Goal: Book appointment/travel/reservation

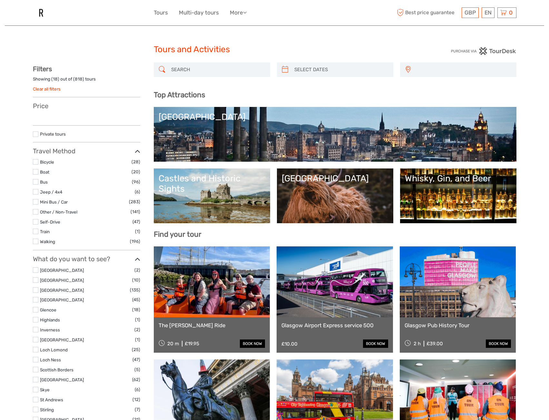
select select
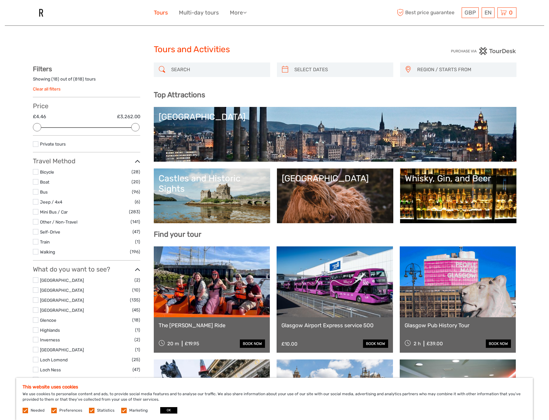
click at [155, 15] on link "Tours" at bounding box center [161, 12] width 14 height 9
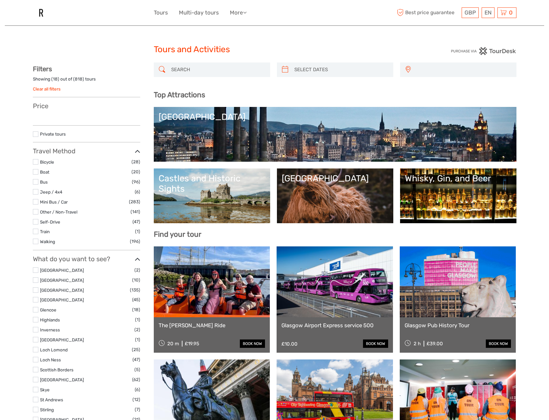
select select
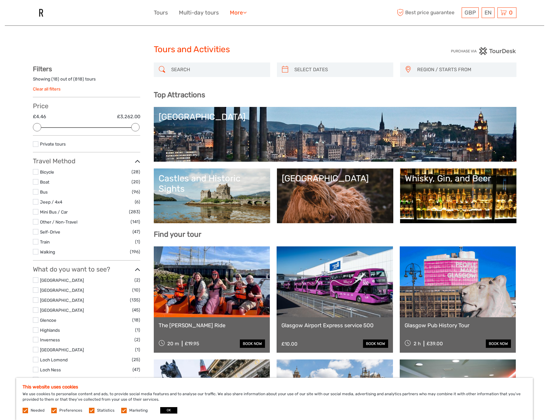
click at [238, 12] on link "More" at bounding box center [238, 12] width 17 height 9
click at [327, 15] on div "GBP GBP € $ EN English Español Deutsch Tours Multi-day tours More Travel Articl…" at bounding box center [275, 13] width 242 height 16
click at [157, 10] on link "Tours" at bounding box center [161, 12] width 14 height 9
